Goal: Task Accomplishment & Management: Complete application form

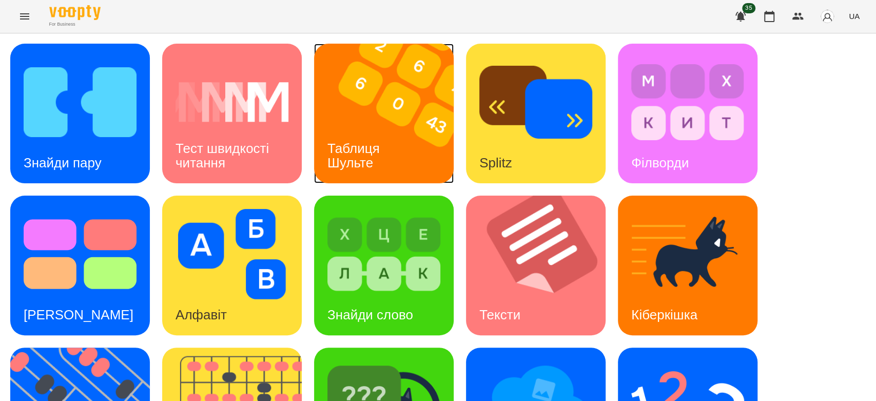
click at [405, 107] on img at bounding box center [390, 114] width 152 height 140
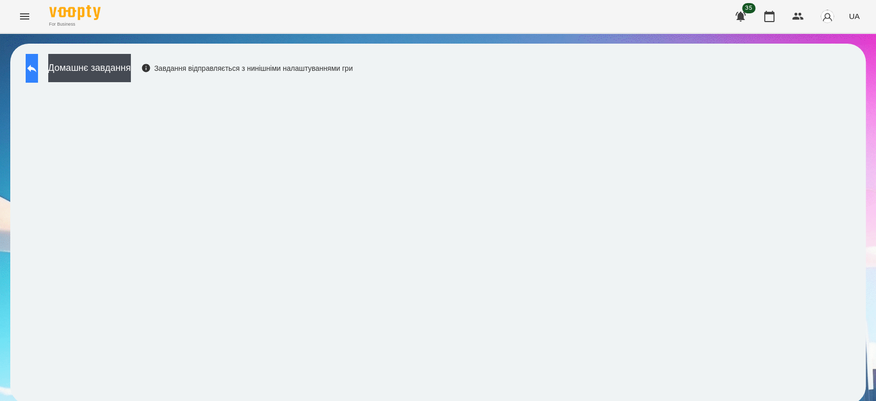
click at [38, 75] on button at bounding box center [32, 68] width 12 height 29
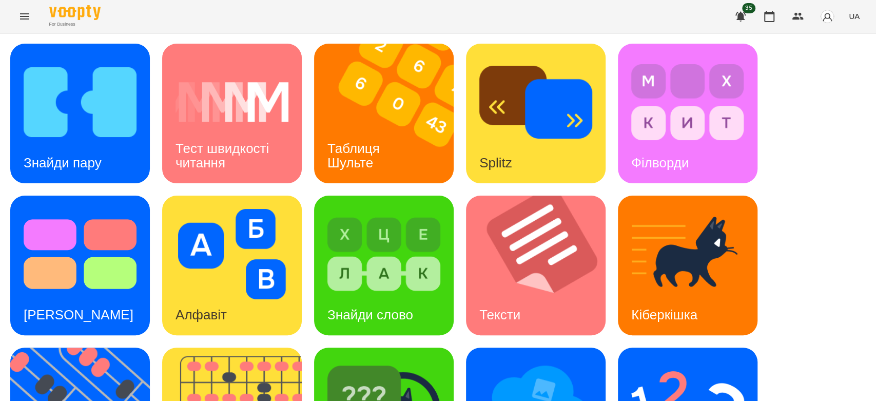
scroll to position [171, 0]
click at [420, 361] on img at bounding box center [384, 406] width 113 height 90
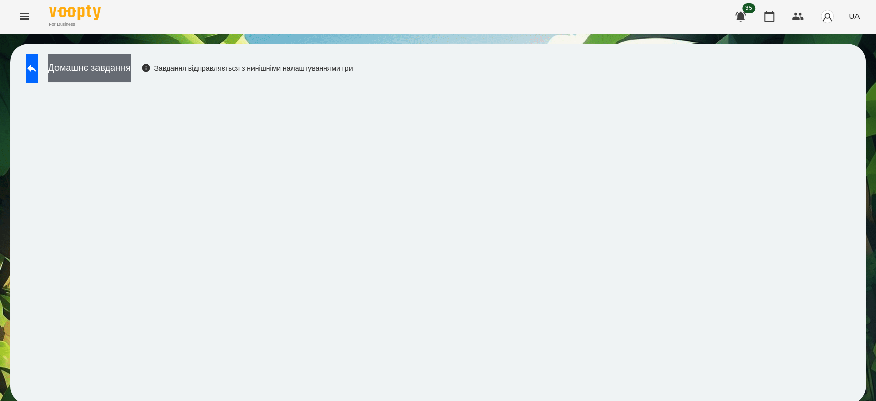
click at [116, 62] on button "Домашнє завдання" at bounding box center [89, 68] width 83 height 28
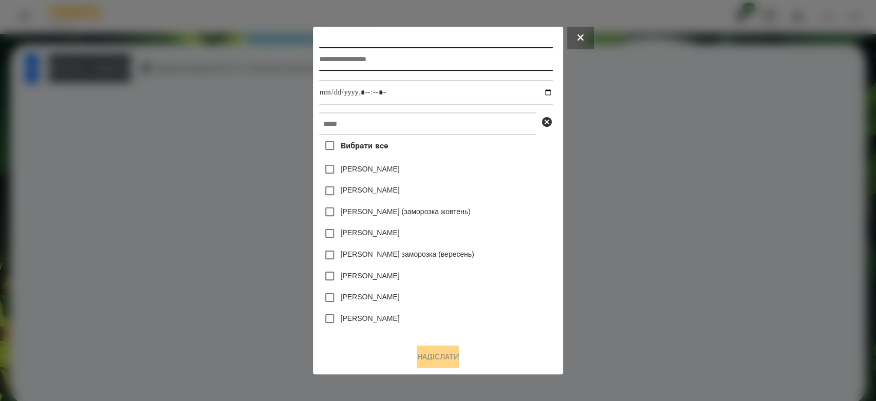
click at [430, 62] on input "text" at bounding box center [436, 59] width 234 height 24
type input "*****"
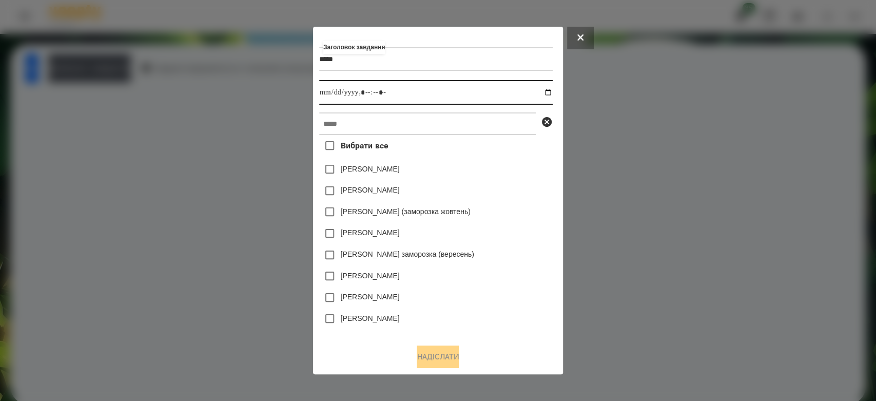
click at [551, 89] on input "datetime-local" at bounding box center [436, 92] width 234 height 25
click at [553, 93] on input "datetime-local" at bounding box center [436, 92] width 234 height 25
type input "**********"
drag, startPoint x: 510, startPoint y: 176, endPoint x: 507, endPoint y: 151, distance: 24.8
click at [510, 174] on div "Коля Главач" at bounding box center [436, 170] width 234 height 22
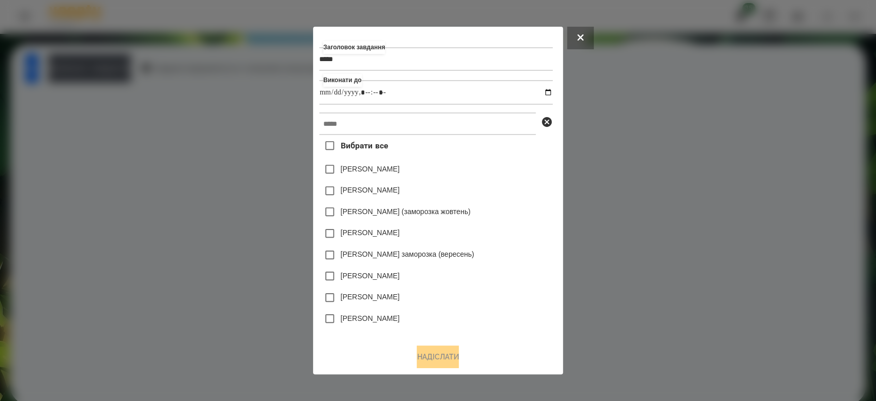
click at [505, 138] on div "Вибрати все Коля Главач Емма Северен Дамір Карпов (заморозка жовтень) Ісаєв Свя…" at bounding box center [436, 235] width 234 height 201
drag, startPoint x: 513, startPoint y: 125, endPoint x: 524, endPoint y: 131, distance: 12.9
click at [513, 125] on input "text" at bounding box center [427, 123] width 217 height 23
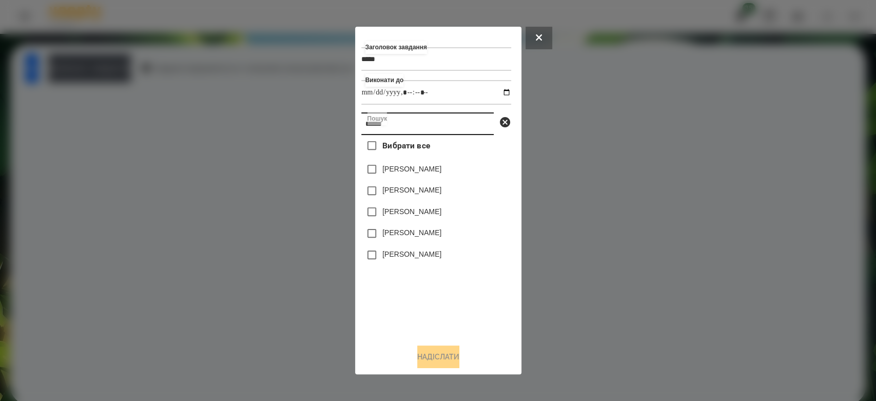
type input "*******"
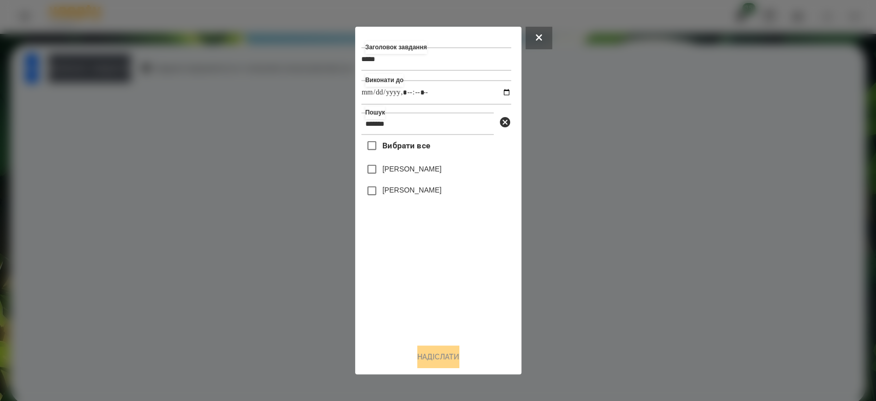
click at [439, 171] on label "[PERSON_NAME]" at bounding box center [411, 169] width 59 height 10
click at [451, 356] on button "Надіслати" at bounding box center [438, 357] width 42 height 23
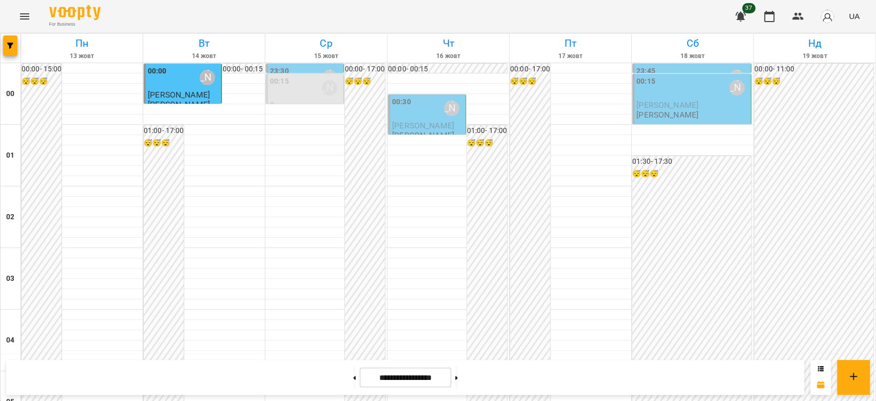
scroll to position [1130, 0]
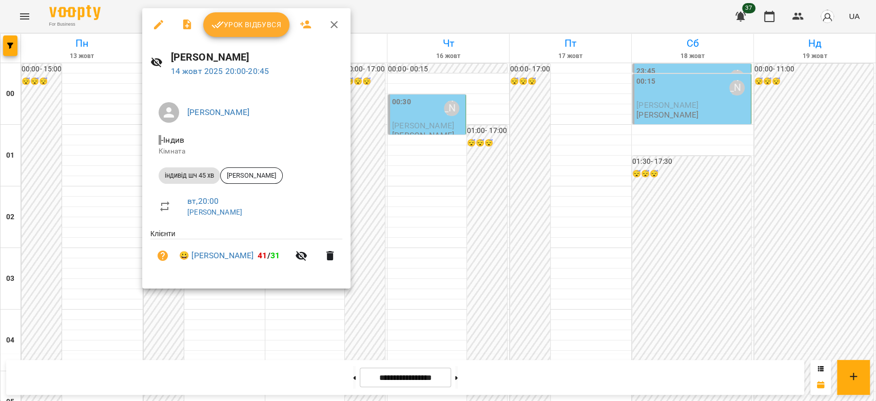
click at [259, 28] on span "Урок відбувся" at bounding box center [247, 24] width 70 height 12
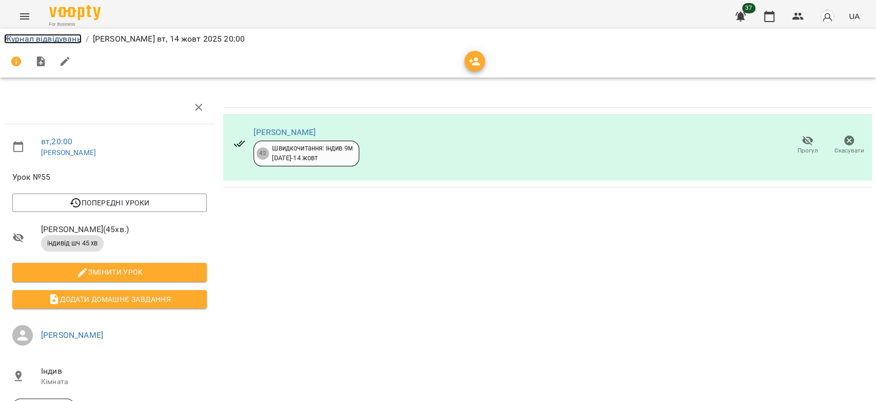
click at [51, 38] on link "Журнал відвідувань" at bounding box center [43, 39] width 78 height 10
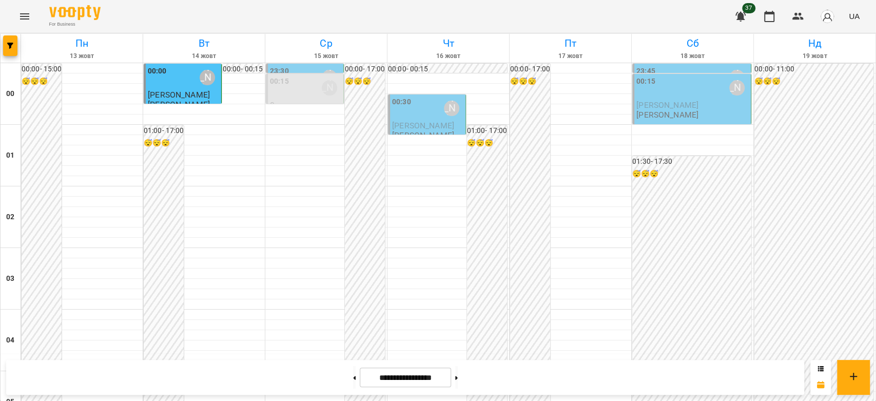
scroll to position [1187, 0]
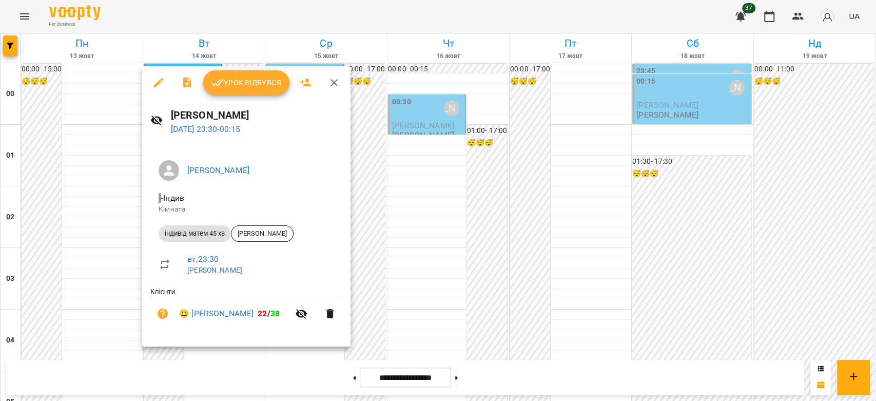
click at [407, 270] on div at bounding box center [438, 200] width 876 height 401
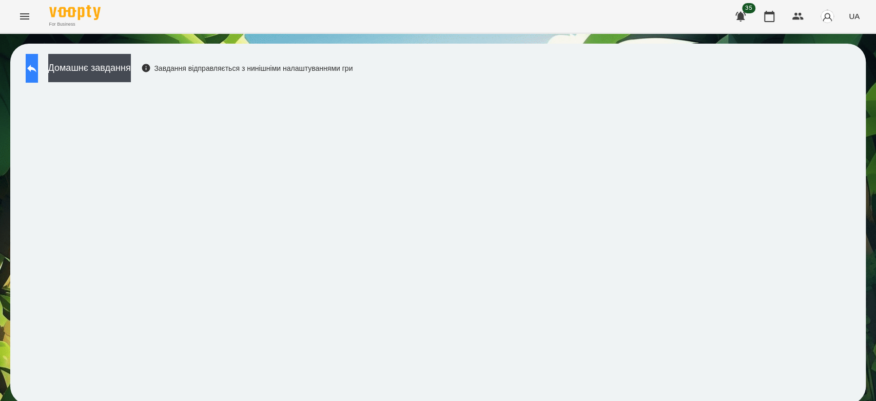
click at [38, 75] on button at bounding box center [32, 68] width 12 height 29
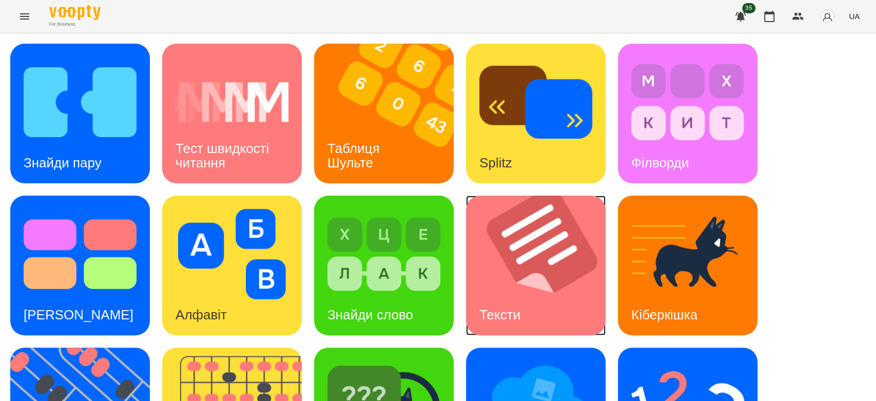
click at [546, 270] on img at bounding box center [542, 266] width 152 height 140
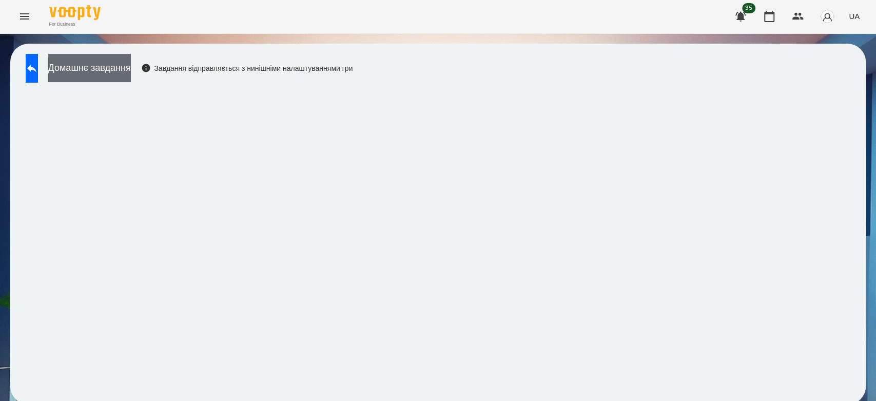
click at [123, 69] on button "Домашнє завдання" at bounding box center [89, 68] width 83 height 28
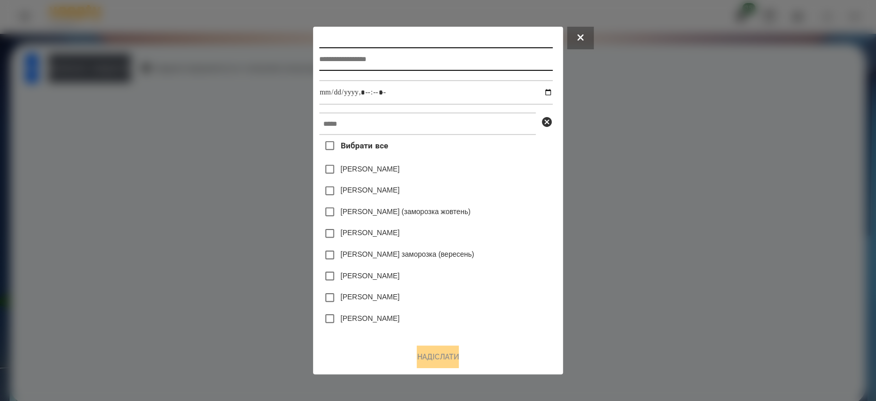
click at [445, 58] on input "text" at bounding box center [436, 59] width 234 height 24
type input "*"
type input "*****"
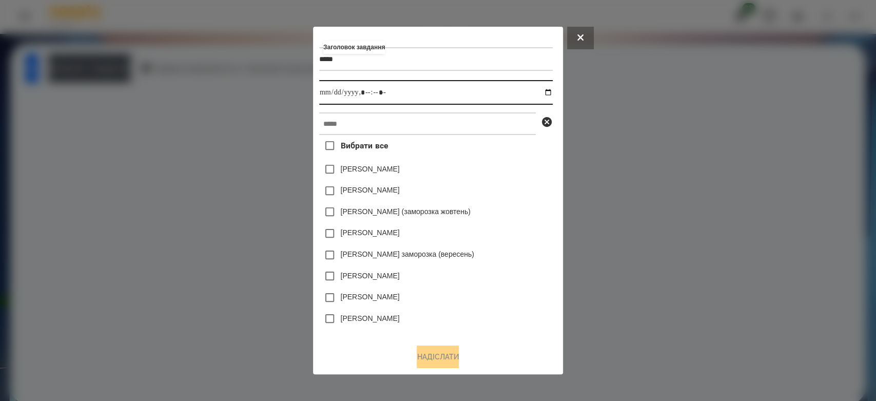
click at [552, 92] on input "datetime-local" at bounding box center [436, 92] width 234 height 25
type input "**********"
click at [510, 175] on div "Коля Главач" at bounding box center [436, 170] width 234 height 22
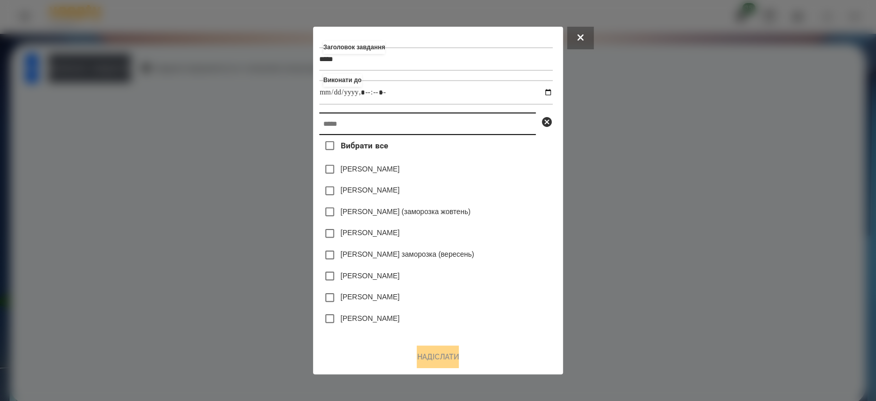
click at [494, 123] on input "text" at bounding box center [427, 123] width 217 height 23
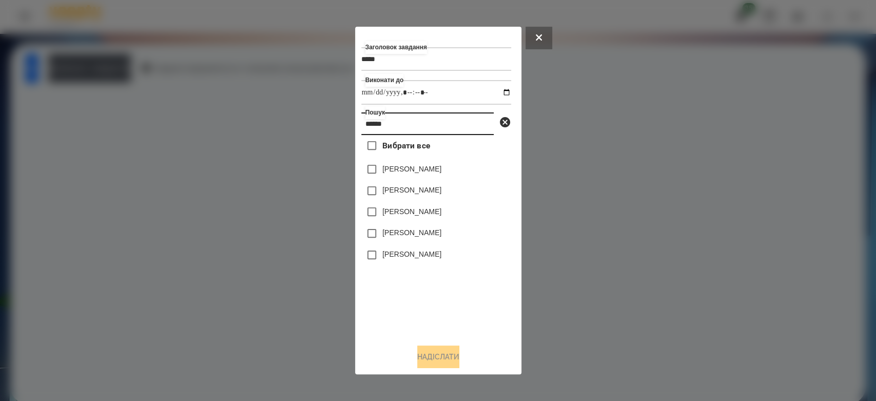
type input "******"
click at [434, 191] on label "[PERSON_NAME]" at bounding box center [411, 190] width 59 height 10
click at [460, 351] on button "Надіслати" at bounding box center [438, 357] width 42 height 23
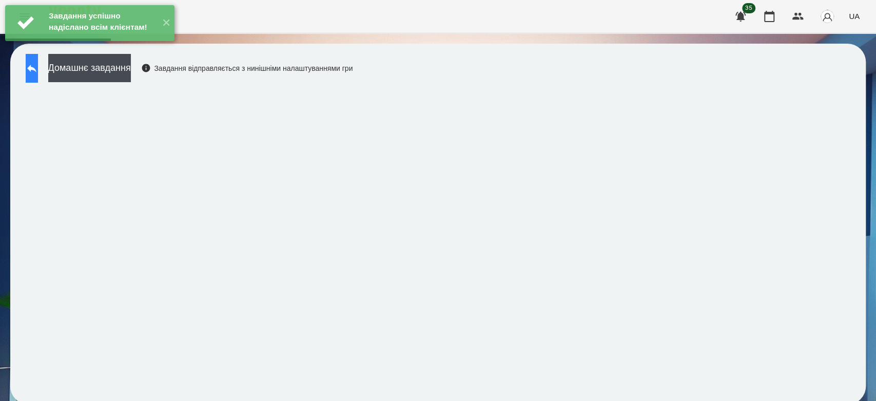
click at [38, 74] on button at bounding box center [32, 68] width 12 height 29
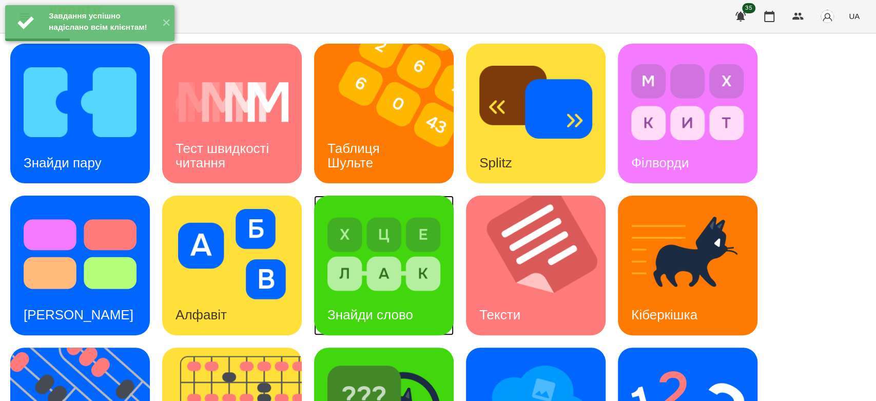
click at [396, 243] on img at bounding box center [384, 254] width 113 height 90
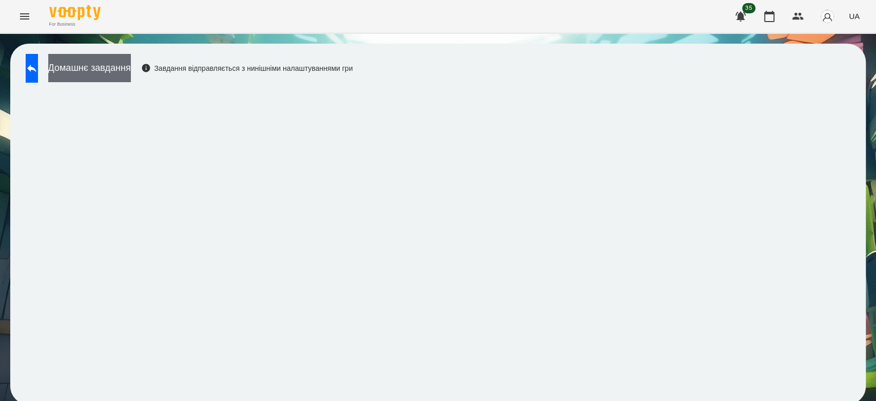
click at [112, 71] on button "Домашнє завдання" at bounding box center [89, 68] width 83 height 28
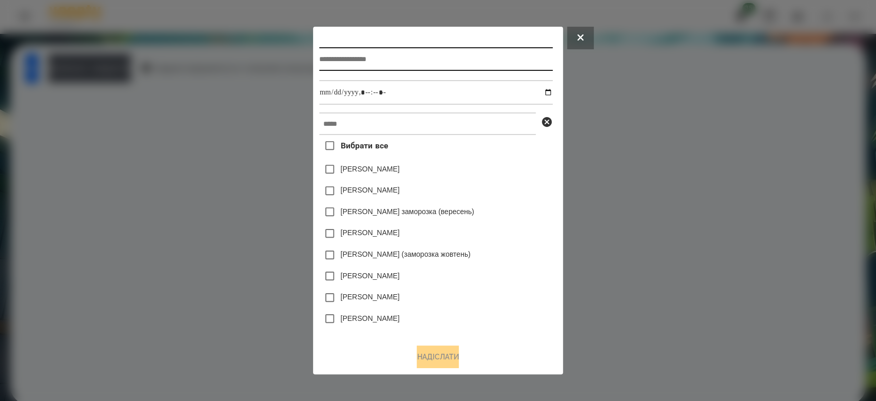
click at [476, 67] on input "text" at bounding box center [436, 59] width 234 height 24
type input "**********"
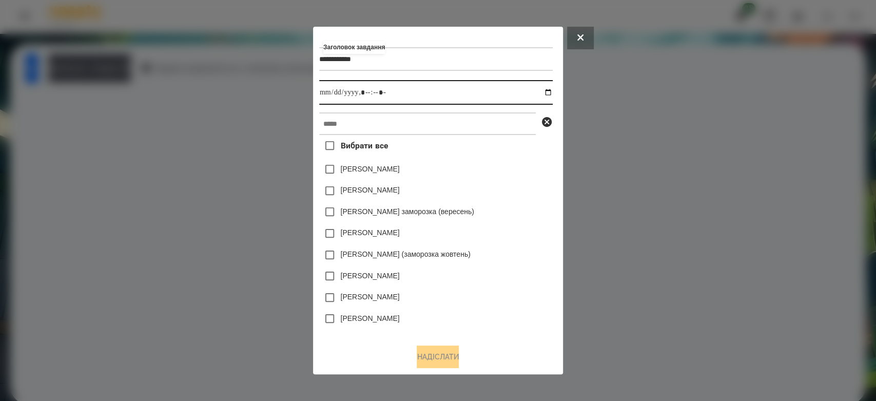
click at [546, 91] on input "datetime-local" at bounding box center [436, 92] width 234 height 25
click at [551, 95] on input "datetime-local" at bounding box center [436, 92] width 234 height 25
type input "**********"
click at [493, 161] on div "Коля Главач" at bounding box center [436, 170] width 234 height 22
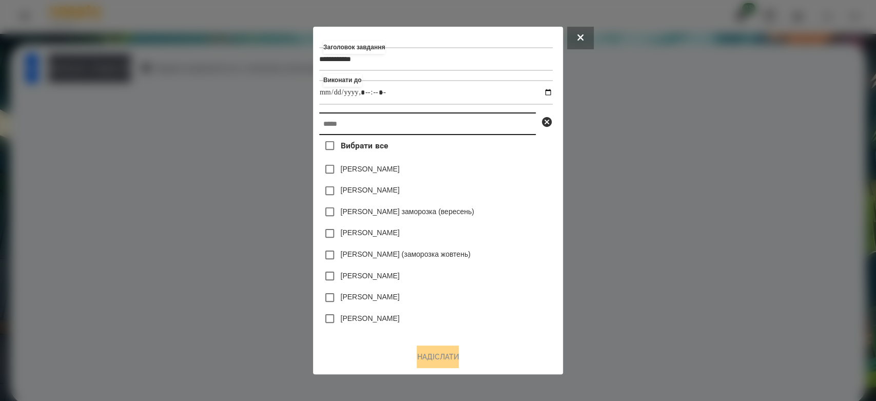
click at [497, 122] on input "text" at bounding box center [427, 123] width 217 height 23
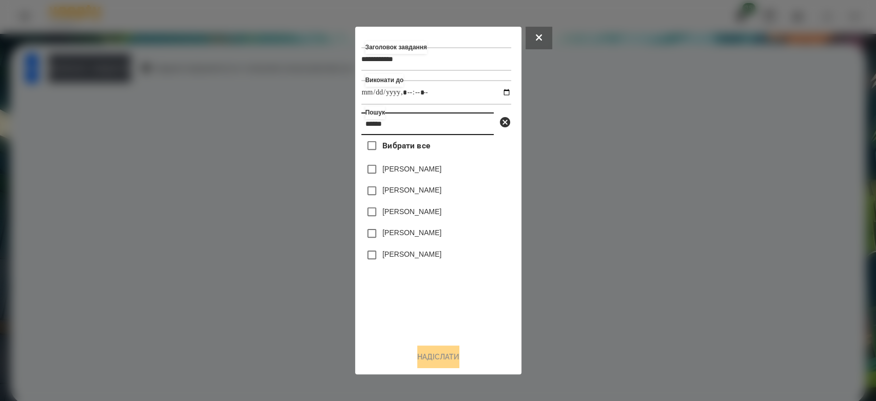
type input "******"
click at [407, 189] on label "[PERSON_NAME]" at bounding box center [411, 190] width 59 height 10
click at [438, 359] on button "Надіслати" at bounding box center [438, 357] width 42 height 23
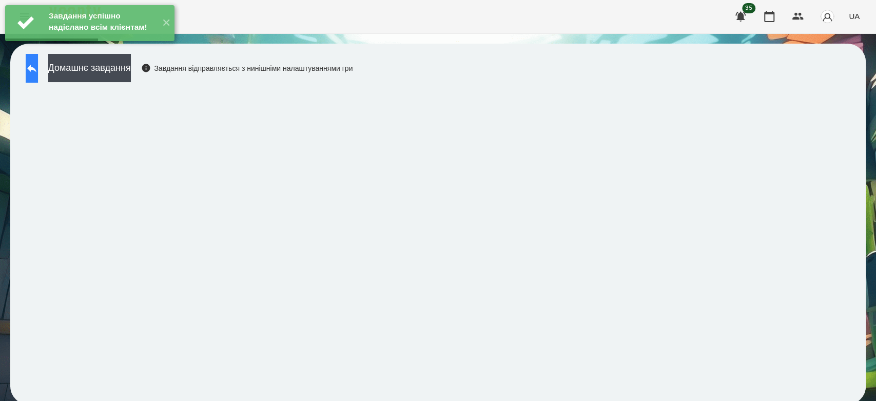
click at [32, 71] on button at bounding box center [32, 68] width 12 height 29
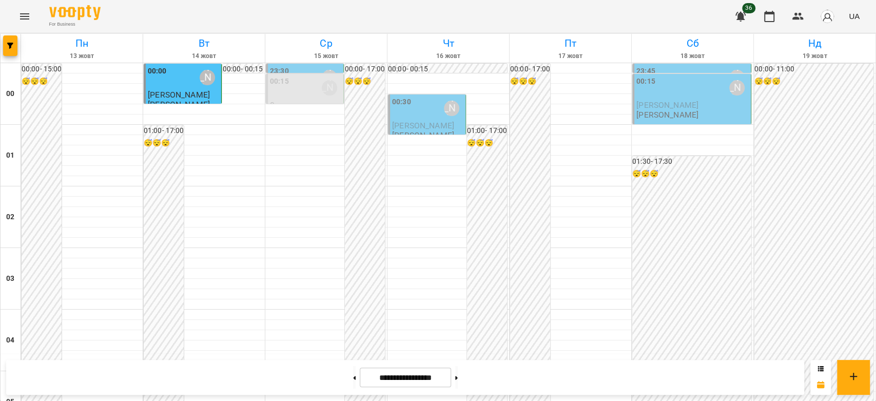
scroll to position [1187, 0]
